Goal: Task Accomplishment & Management: Manage account settings

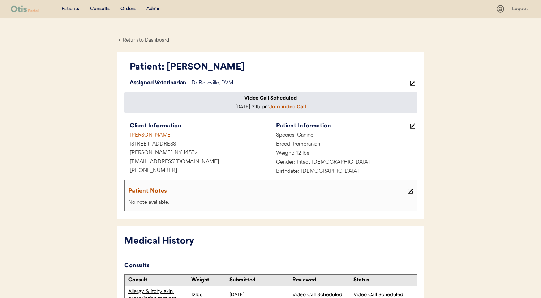
click at [228, 84] on div "Dr. Belleville, DVM" at bounding box center [300, 83] width 217 height 9
click at [413, 81] on use at bounding box center [412, 83] width 5 height 5
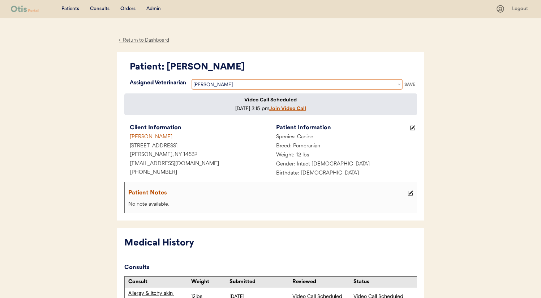
click at [266, 85] on select "Veterinarian Jamie Clanin Erin Belleville Hillary Braverman Kit Warren" at bounding box center [297, 84] width 211 height 11
select select ""1348695171700984260__LOOKUP__1716320642479x358736860840021000""
click at [410, 84] on div "SAVE" at bounding box center [410, 84] width 14 height 4
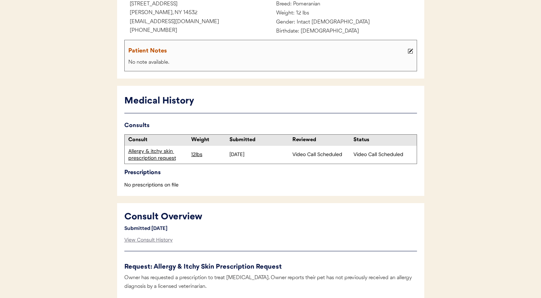
scroll to position [139, 0]
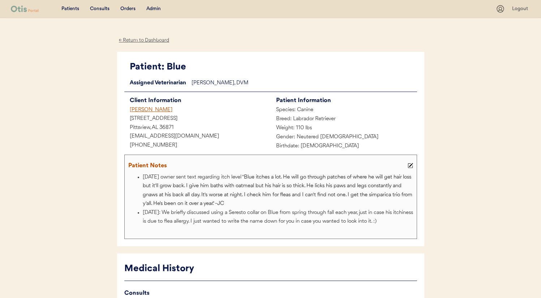
click at [144, 106] on div "[PERSON_NAME]" at bounding box center [197, 110] width 146 height 9
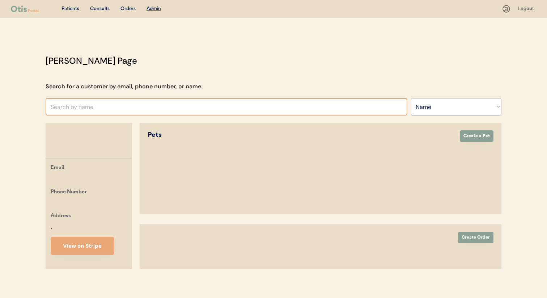
select select ""Name""
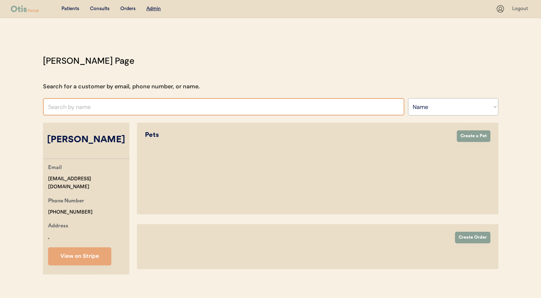
select select "true"
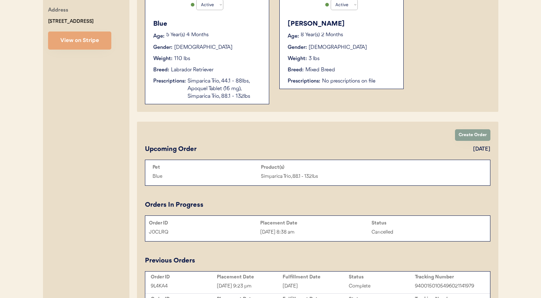
scroll to position [217, 0]
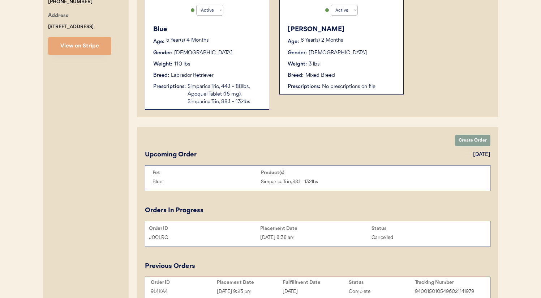
click at [86, 47] on button "View on Stripe" at bounding box center [79, 46] width 63 height 18
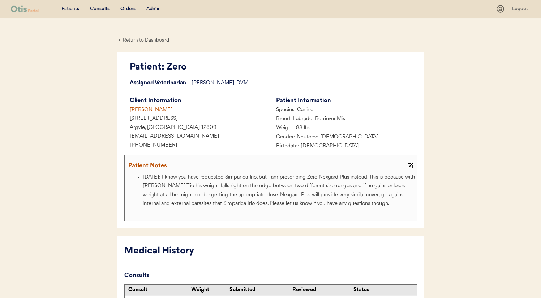
click at [149, 111] on div "Andrea L Knapp" at bounding box center [197, 110] width 146 height 9
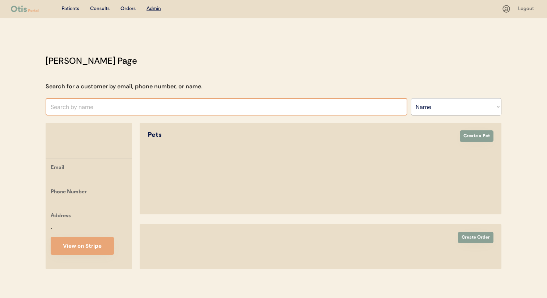
select select ""Name""
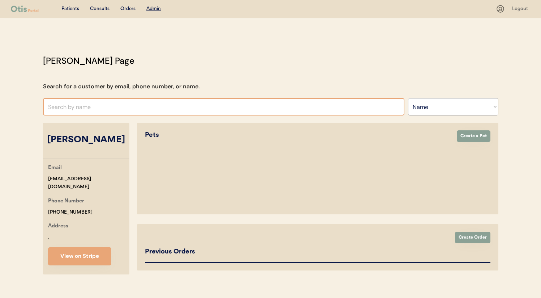
select select "true"
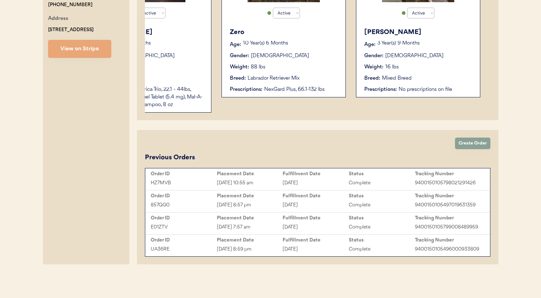
scroll to position [220, 0]
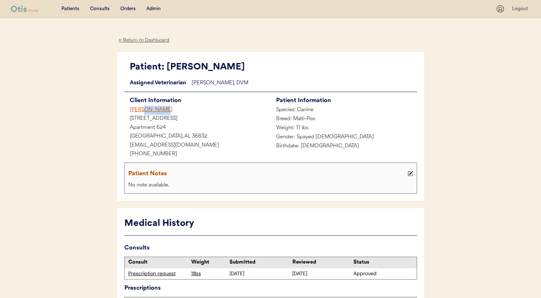
click at [174, 112] on div "[PERSON_NAME]" at bounding box center [197, 110] width 146 height 9
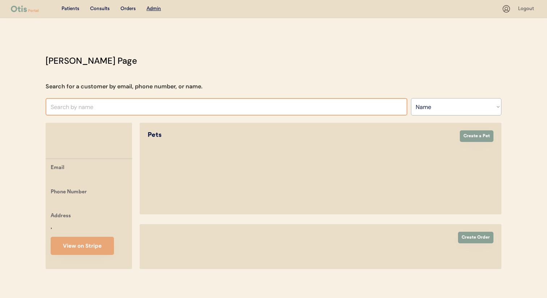
select select ""Name""
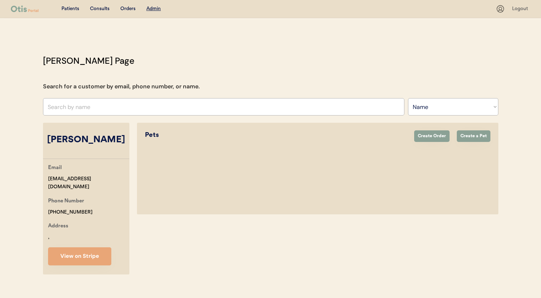
select select "true"
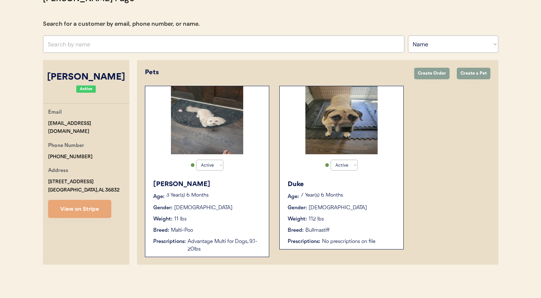
scroll to position [63, 0]
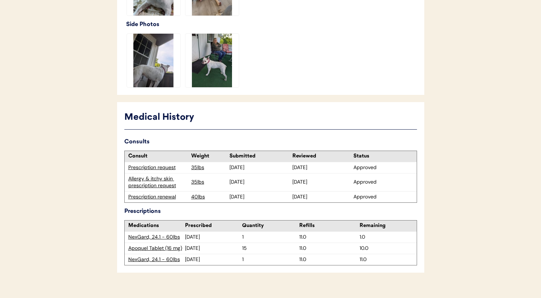
scroll to position [337, 0]
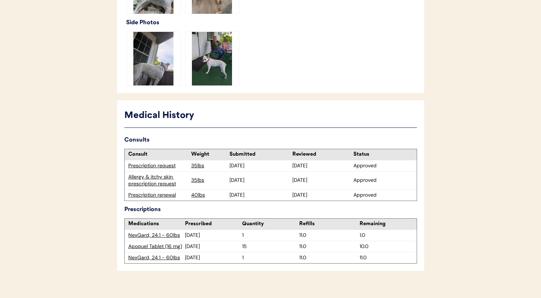
click at [158, 174] on div "Allergy & itchy skin prescription request" at bounding box center [157, 180] width 59 height 14
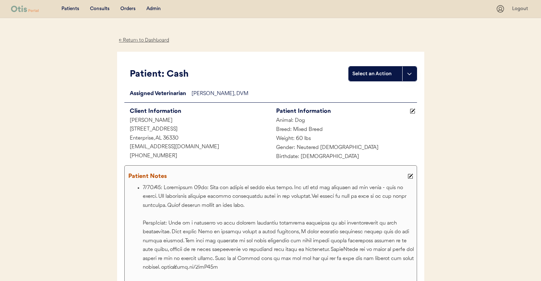
click at [160, 7] on div "Admin" at bounding box center [153, 8] width 14 height 7
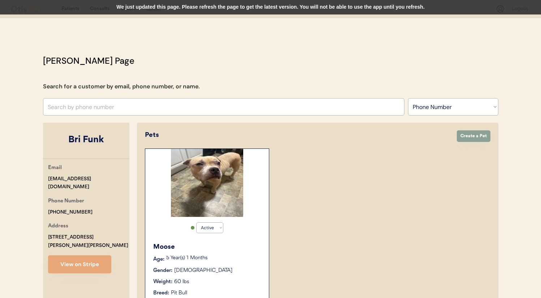
select select ""Phone Number""
select select "true"
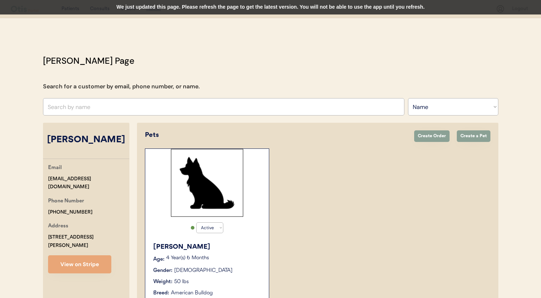
select select ""Name""
select select "true"
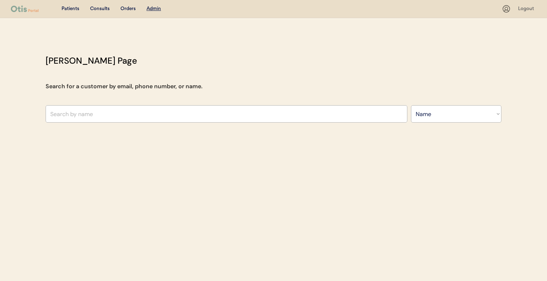
select select ""Name""
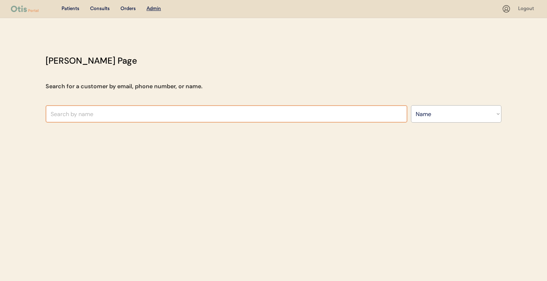
click at [263, 113] on input "text" at bounding box center [227, 113] width 362 height 17
paste input "Wlasniewski"
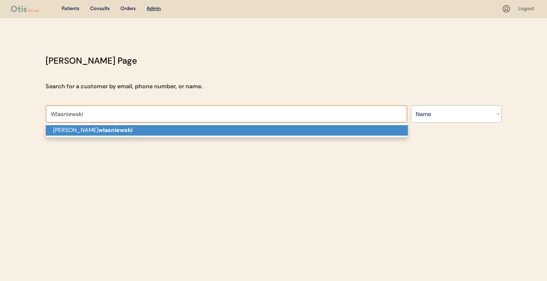
click at [253, 130] on p "Melissa wlasniewski" at bounding box center [227, 130] width 362 height 10
type input "Melissa wlasniewski"
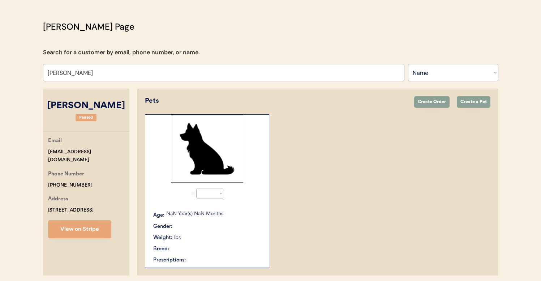
select select "true"
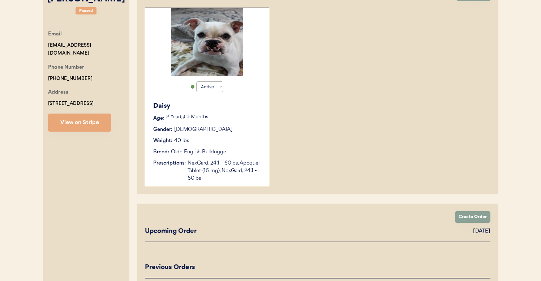
scroll to position [143, 0]
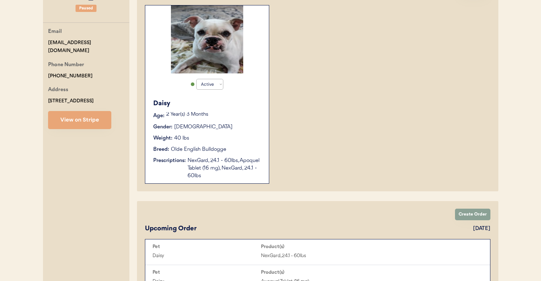
type input "Melissa wlasniewski"
click at [239, 159] on div "NexGard, 24.1 - 60lbs, Apoquel Tablet (16 mg), NexGard, 24.1 - 60lbs" at bounding box center [225, 168] width 74 height 23
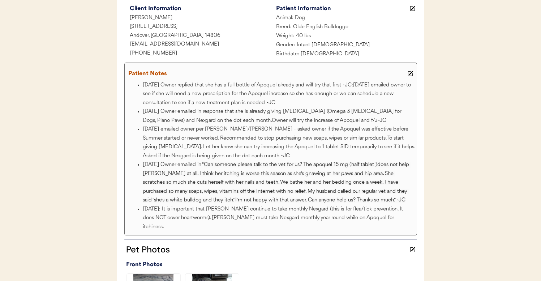
scroll to position [124, 0]
